Goal: Task Accomplishment & Management: Use online tool/utility

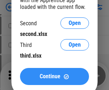
click at [54, 77] on span "Continue" at bounding box center [50, 77] width 21 height 6
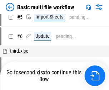
scroll to position [0, 0]
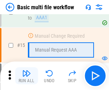
click at [26, 76] on img "button" at bounding box center [26, 73] width 9 height 9
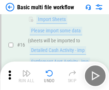
scroll to position [475, 0]
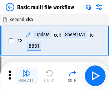
click at [26, 76] on img "button" at bounding box center [26, 73] width 9 height 9
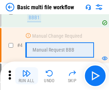
click at [26, 76] on img "button" at bounding box center [26, 73] width 9 height 9
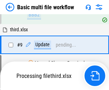
scroll to position [197, 0]
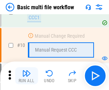
click at [26, 76] on img "button" at bounding box center [26, 73] width 9 height 9
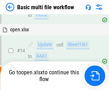
scroll to position [373, 0]
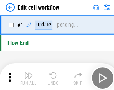
click at [26, 76] on img "button" at bounding box center [28, 73] width 9 height 9
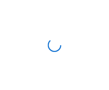
scroll to position [2, 0]
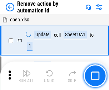
scroll to position [26, 0]
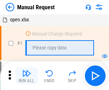
click at [26, 76] on img "button" at bounding box center [26, 73] width 9 height 9
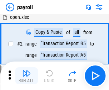
click at [26, 76] on img "button" at bounding box center [26, 73] width 9 height 9
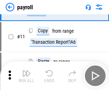
scroll to position [52, 0]
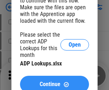
click at [54, 82] on span "Continue" at bounding box center [50, 85] width 21 height 6
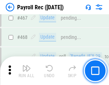
scroll to position [3806, 0]
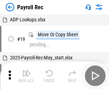
click at [26, 76] on img "button" at bounding box center [26, 73] width 9 height 9
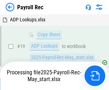
scroll to position [44, 0]
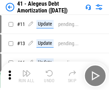
click at [26, 76] on img "button" at bounding box center [26, 73] width 9 height 9
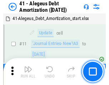
scroll to position [88, 0]
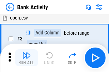
click at [26, 58] on img "button" at bounding box center [26, 55] width 9 height 9
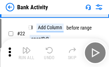
scroll to position [191, 0]
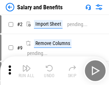
click at [26, 71] on img "button" at bounding box center [26, 68] width 9 height 9
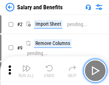
scroll to position [10, 0]
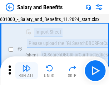
click at [26, 71] on img "button" at bounding box center [26, 68] width 9 height 9
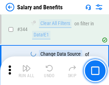
scroll to position [3343, 0]
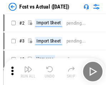
scroll to position [9, 0]
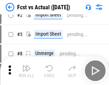
click at [26, 71] on img "button" at bounding box center [26, 68] width 9 height 9
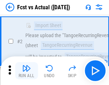
click at [26, 71] on img "button" at bounding box center [26, 68] width 9 height 9
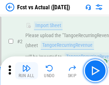
scroll to position [67, 0]
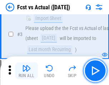
click at [26, 71] on img "button" at bounding box center [26, 68] width 9 height 9
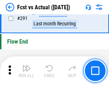
scroll to position [3380, 0]
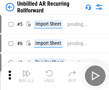
click at [26, 71] on img "button" at bounding box center [26, 73] width 9 height 9
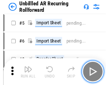
scroll to position [15, 0]
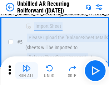
click at [26, 71] on img "button" at bounding box center [26, 68] width 9 height 9
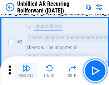
scroll to position [67, 0]
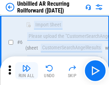
click at [26, 71] on img "button" at bounding box center [26, 68] width 9 height 9
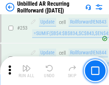
scroll to position [2425, 0]
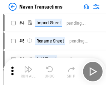
scroll to position [11, 0]
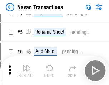
click at [26, 71] on img "button" at bounding box center [26, 68] width 9 height 9
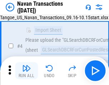
click at [26, 71] on img "button" at bounding box center [26, 68] width 9 height 9
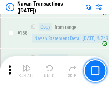
scroll to position [2315, 0]
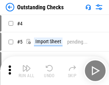
click at [26, 71] on img "button" at bounding box center [26, 68] width 9 height 9
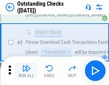
click at [26, 71] on img "button" at bounding box center [26, 68] width 9 height 9
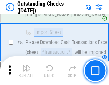
scroll to position [75, 0]
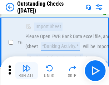
click at [26, 71] on img "button" at bounding box center [26, 68] width 9 height 9
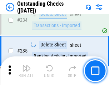
scroll to position [2168, 0]
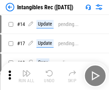
click at [26, 76] on img "button" at bounding box center [26, 73] width 9 height 9
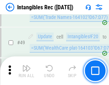
scroll to position [278, 0]
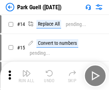
click at [26, 71] on img "button" at bounding box center [26, 73] width 9 height 9
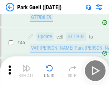
scroll to position [893, 0]
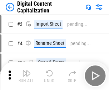
click at [26, 71] on img "button" at bounding box center [26, 73] width 9 height 9
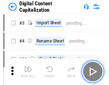
scroll to position [15, 0]
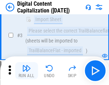
click at [26, 71] on img "button" at bounding box center [26, 68] width 9 height 9
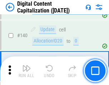
scroll to position [752, 0]
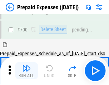
click at [26, 71] on img "button" at bounding box center [26, 68] width 9 height 9
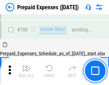
scroll to position [1921, 0]
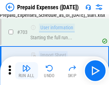
click at [26, 71] on img "button" at bounding box center [26, 68] width 9 height 9
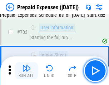
scroll to position [1963, 0]
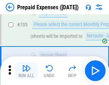
click at [26, 71] on img "button" at bounding box center [26, 68] width 9 height 9
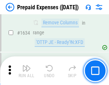
scroll to position [6953, 0]
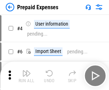
click at [26, 76] on img "button" at bounding box center [26, 73] width 9 height 9
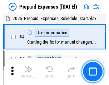
scroll to position [31, 0]
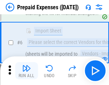
click at [26, 71] on img "button" at bounding box center [26, 68] width 9 height 9
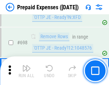
scroll to position [2487, 0]
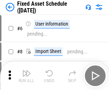
click at [26, 76] on img "button" at bounding box center [26, 73] width 9 height 9
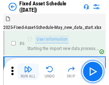
scroll to position [39, 0]
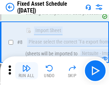
click at [26, 71] on img "button" at bounding box center [26, 68] width 9 height 9
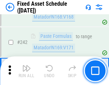
scroll to position [2212, 0]
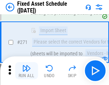
click at [26, 71] on img "button" at bounding box center [26, 68] width 9 height 9
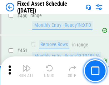
scroll to position [3192, 0]
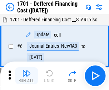
click at [26, 76] on img "button" at bounding box center [26, 73] width 9 height 9
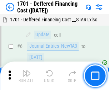
scroll to position [86, 0]
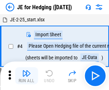
click at [26, 71] on img "button" at bounding box center [26, 73] width 9 height 9
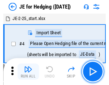
scroll to position [1, 0]
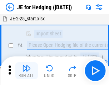
click at [26, 71] on img "button" at bounding box center [26, 68] width 9 height 9
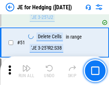
scroll to position [462, 0]
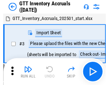
scroll to position [1, 0]
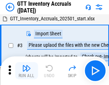
click at [26, 71] on img "button" at bounding box center [26, 68] width 9 height 9
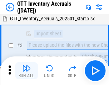
click at [26, 71] on img "button" at bounding box center [26, 68] width 9 height 9
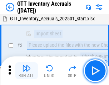
scroll to position [46, 0]
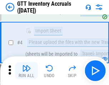
click at [26, 71] on img "button" at bounding box center [26, 68] width 9 height 9
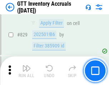
scroll to position [5420, 0]
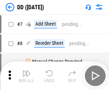
click at [26, 76] on img "button" at bounding box center [26, 73] width 9 height 9
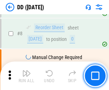
scroll to position [69, 0]
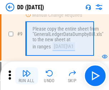
click at [26, 76] on img "button" at bounding box center [26, 73] width 9 height 9
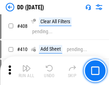
scroll to position [3195, 0]
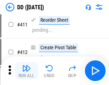
click at [26, 71] on img "button" at bounding box center [26, 68] width 9 height 9
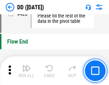
scroll to position [3418, 0]
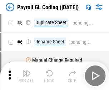
click at [26, 76] on img "button" at bounding box center [26, 73] width 9 height 9
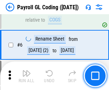
scroll to position [86, 0]
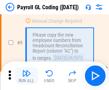
click at [26, 76] on img "button" at bounding box center [26, 73] width 9 height 9
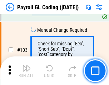
scroll to position [1675, 0]
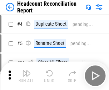
click at [26, 76] on img "button" at bounding box center [26, 73] width 9 height 9
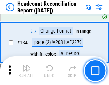
scroll to position [858, 0]
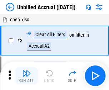
click at [26, 76] on img "button" at bounding box center [26, 73] width 9 height 9
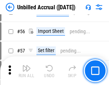
scroll to position [746, 0]
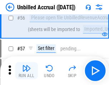
click at [26, 71] on img "button" at bounding box center [26, 68] width 9 height 9
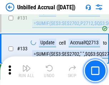
scroll to position [2127, 0]
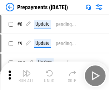
click at [26, 76] on img "button" at bounding box center [26, 73] width 9 height 9
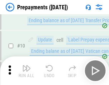
scroll to position [45, 0]
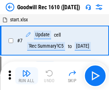
click at [26, 76] on img "button" at bounding box center [26, 73] width 9 height 9
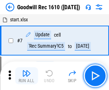
scroll to position [122, 0]
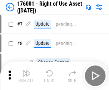
click at [26, 76] on img "button" at bounding box center [26, 73] width 9 height 9
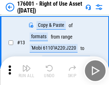
scroll to position [46, 0]
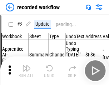
click at [26, 71] on img "button" at bounding box center [26, 68] width 9 height 9
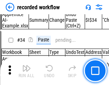
scroll to position [2232, 0]
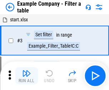
click at [26, 76] on img "button" at bounding box center [26, 73] width 9 height 9
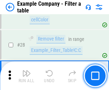
scroll to position [653, 0]
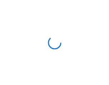
scroll to position [11, 0]
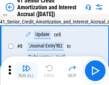
click at [26, 71] on img "button" at bounding box center [26, 68] width 9 height 9
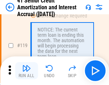
click at [26, 71] on img "button" at bounding box center [26, 68] width 9 height 9
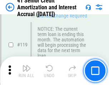
scroll to position [674, 0]
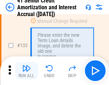
click at [26, 71] on img "button" at bounding box center [26, 68] width 9 height 9
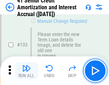
scroll to position [746, 0]
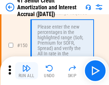
click at [26, 71] on img "button" at bounding box center [26, 68] width 9 height 9
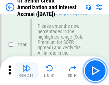
scroll to position [821, 0]
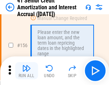
click at [26, 71] on img "button" at bounding box center [26, 68] width 9 height 9
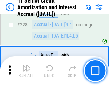
scroll to position [1599, 0]
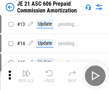
click at [26, 71] on img "button" at bounding box center [26, 73] width 9 height 9
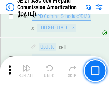
scroll to position [1314, 0]
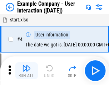
click at [26, 71] on img "button" at bounding box center [26, 68] width 9 height 9
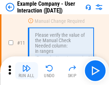
click at [26, 71] on img "button" at bounding box center [26, 68] width 9 height 9
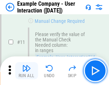
scroll to position [155, 0]
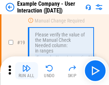
click at [26, 71] on img "button" at bounding box center [26, 68] width 9 height 9
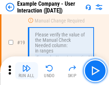
click at [26, 71] on img "button" at bounding box center [26, 68] width 9 height 9
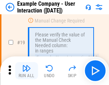
click at [26, 71] on img "button" at bounding box center [26, 68] width 9 height 9
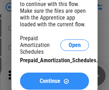
click at [54, 81] on span "Continue" at bounding box center [50, 82] width 21 height 6
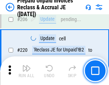
scroll to position [925, 0]
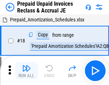
click at [26, 71] on img "button" at bounding box center [26, 68] width 9 height 9
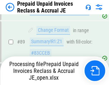
scroll to position [510, 0]
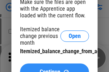
click at [54, 70] on span "Continue" at bounding box center [50, 73] width 21 height 6
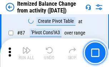
scroll to position [698, 0]
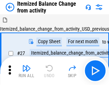
scroll to position [11, 0]
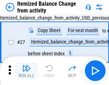
click at [26, 71] on img "button" at bounding box center [26, 68] width 9 height 9
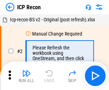
scroll to position [3, 0]
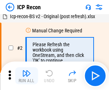
click at [26, 76] on img "button" at bounding box center [26, 73] width 9 height 9
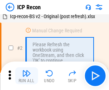
click at [26, 76] on img "button" at bounding box center [26, 73] width 9 height 9
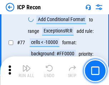
scroll to position [642, 0]
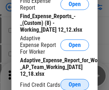
click at [75, 85] on span "Open" at bounding box center [75, 85] width 12 height 6
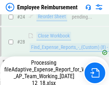
scroll to position [334, 0]
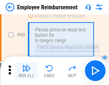
click at [26, 71] on img "button" at bounding box center [26, 68] width 9 height 9
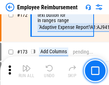
click at [26, 71] on img "button" at bounding box center [26, 68] width 9 height 9
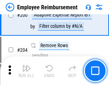
scroll to position [1807, 0]
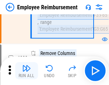
click at [26, 71] on img "button" at bounding box center [26, 68] width 9 height 9
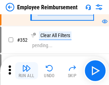
click at [26, 71] on img "button" at bounding box center [26, 68] width 9 height 9
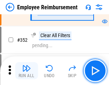
scroll to position [3681, 0]
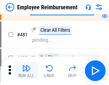
click at [26, 71] on img "button" at bounding box center [26, 68] width 9 height 9
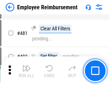
scroll to position [4366, 0]
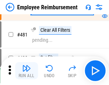
click at [26, 71] on img "button" at bounding box center [26, 68] width 9 height 9
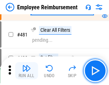
click at [26, 71] on img "button" at bounding box center [26, 68] width 9 height 9
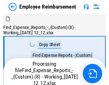
scroll to position [24, 0]
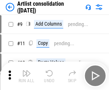
click at [26, 76] on img "button" at bounding box center [26, 73] width 9 height 9
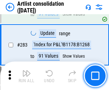
scroll to position [2953, 0]
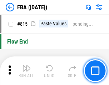
scroll to position [6392, 0]
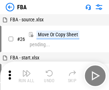
scroll to position [7, 0]
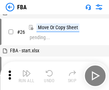
click at [26, 76] on img "button" at bounding box center [26, 73] width 9 height 9
